Goal: Find specific page/section: Find specific page/section

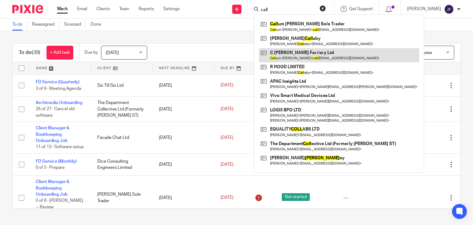
type input "call"
click at [319, 55] on link at bounding box center [339, 55] width 160 height 14
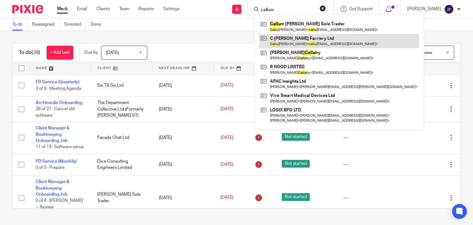
type input "callum"
click at [333, 39] on link at bounding box center [339, 41] width 160 height 14
